Goal: Information Seeking & Learning: Learn about a topic

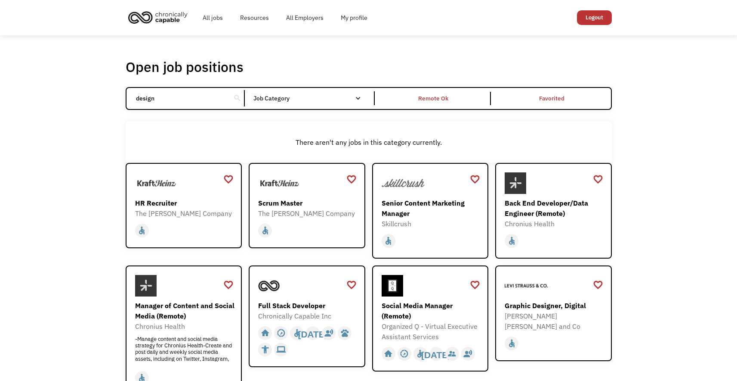
click at [192, 101] on input "design" at bounding box center [179, 98] width 96 height 16
click input "Email Form" at bounding box center [0, 0] width 0 height 0
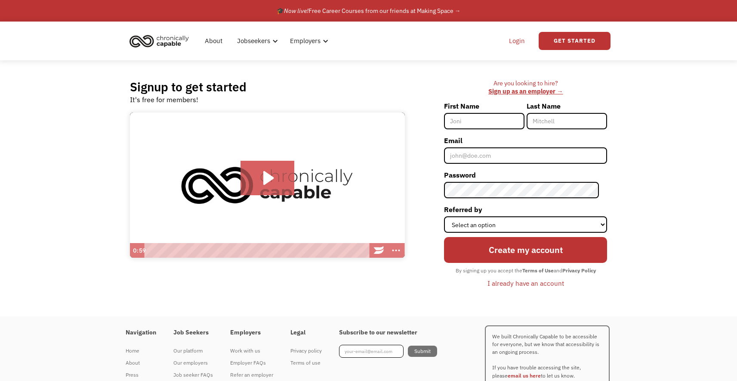
click at [513, 40] on link "Login" at bounding box center [517, 41] width 26 height 28
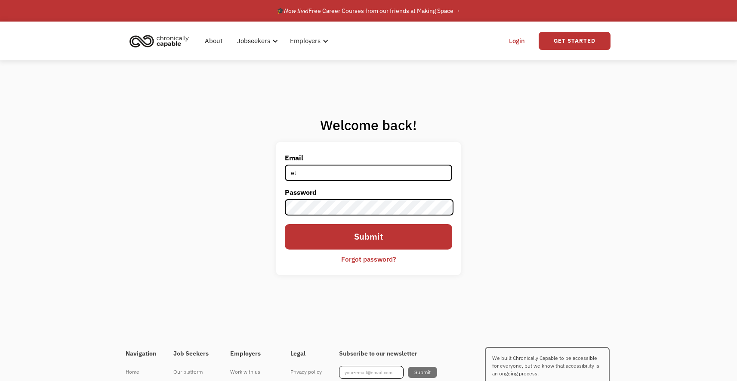
type input "e"
type input "elizabethbennettdesign@gmail.com"
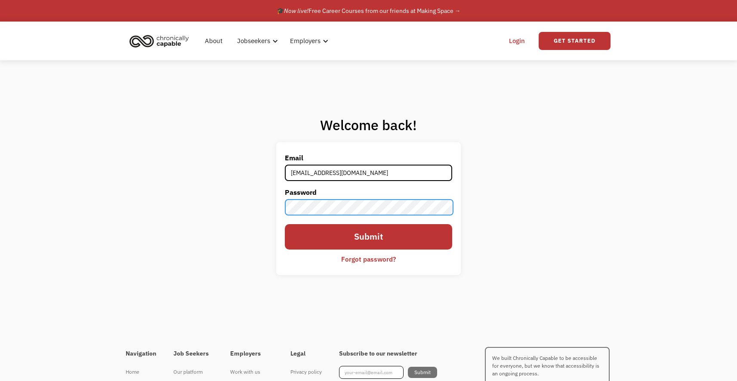
click at [285, 224] on input "Submit" at bounding box center [368, 236] width 167 height 25
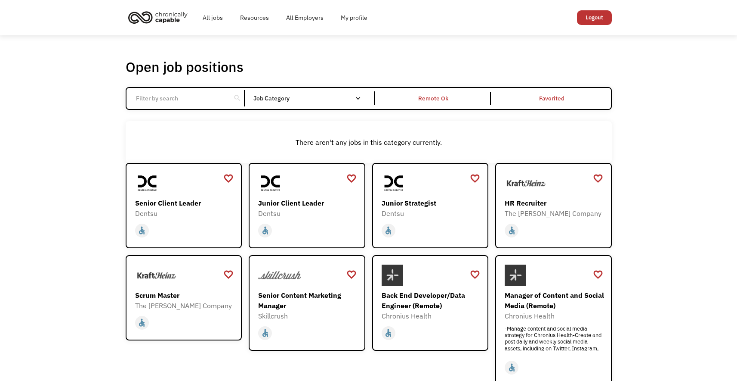
click at [196, 95] on input "Email Form" at bounding box center [179, 98] width 96 height 16
click at [149, 93] on input "Email Form" at bounding box center [179, 98] width 96 height 16
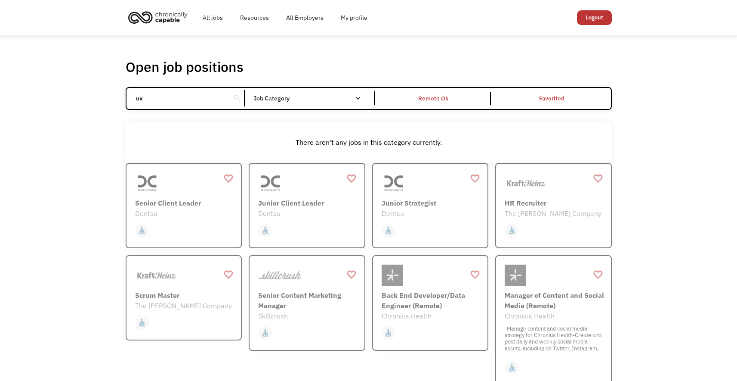
type input "ux"
click input "Email Form" at bounding box center [0, 0] width 0 height 0
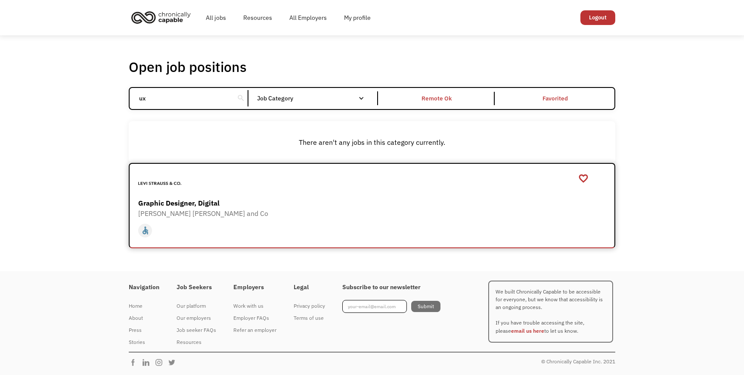
click at [234, 207] on div "Graphic Designer, Digital" at bounding box center [373, 203] width 470 height 10
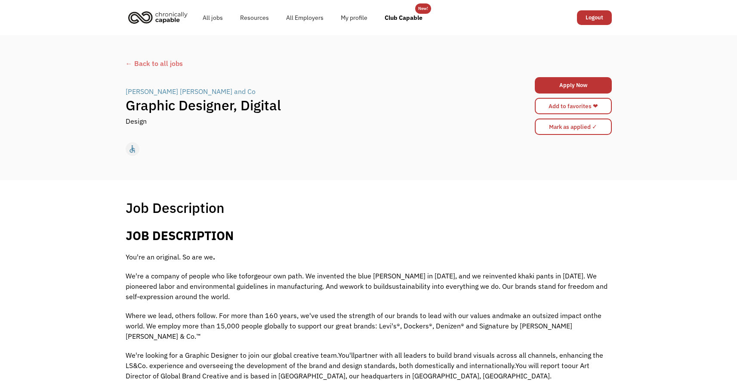
click at [124, 64] on div "← Back to all jobs Levi Strauss and Co | Graphic Designer, Digital Design Apply…" at bounding box center [369, 107] width 504 height 107
click at [130, 64] on div "← Back to all jobs" at bounding box center [369, 63] width 486 height 10
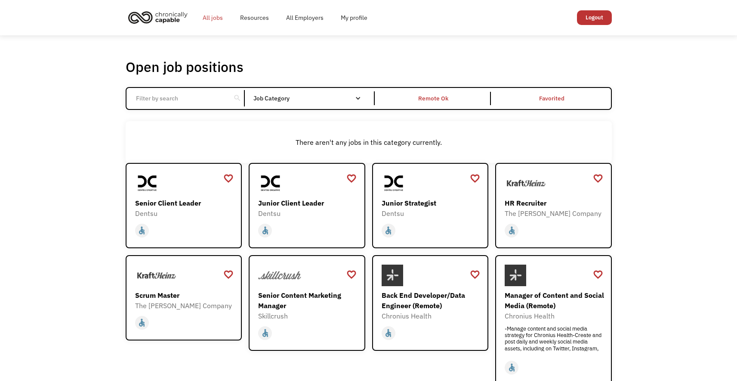
click at [213, 20] on link "All jobs" at bounding box center [212, 18] width 37 height 28
click at [441, 99] on div "Remote Ok" at bounding box center [434, 98] width 30 height 10
